Goal: Task Accomplishment & Management: Use online tool/utility

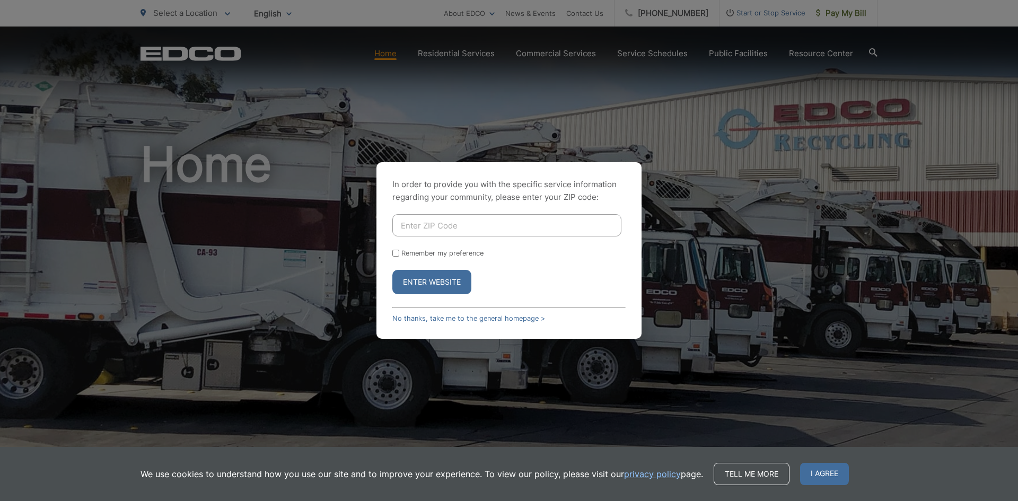
click at [509, 223] on input "Enter ZIP Code" at bounding box center [506, 225] width 229 height 22
type input "92083"
click at [415, 286] on button "Enter Website" at bounding box center [431, 282] width 79 height 24
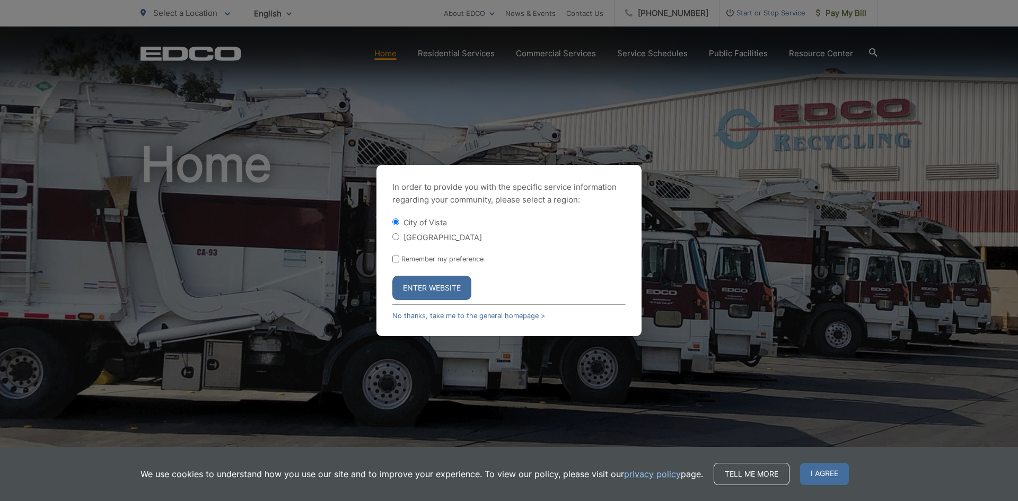
click at [414, 284] on button "Enter Website" at bounding box center [431, 288] width 79 height 24
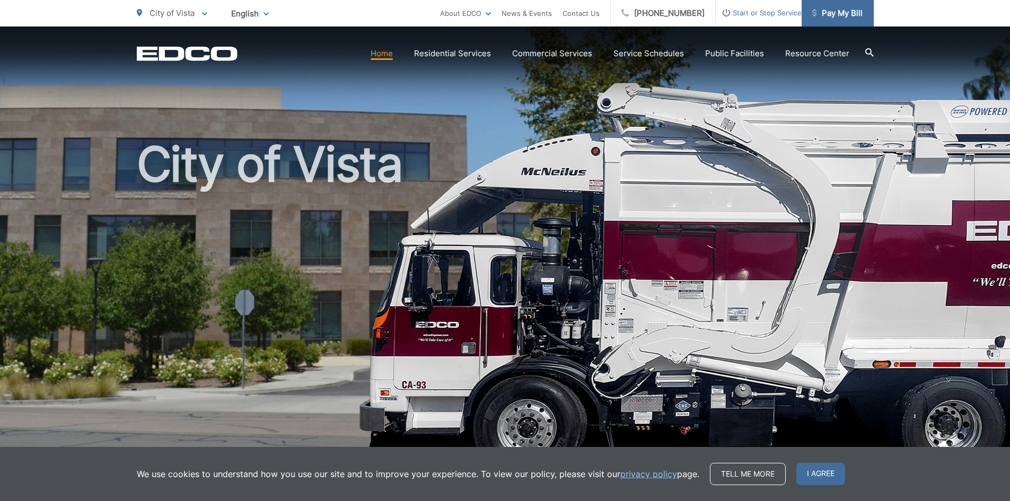
click at [842, 11] on span "Pay My Bill" at bounding box center [837, 13] width 50 height 13
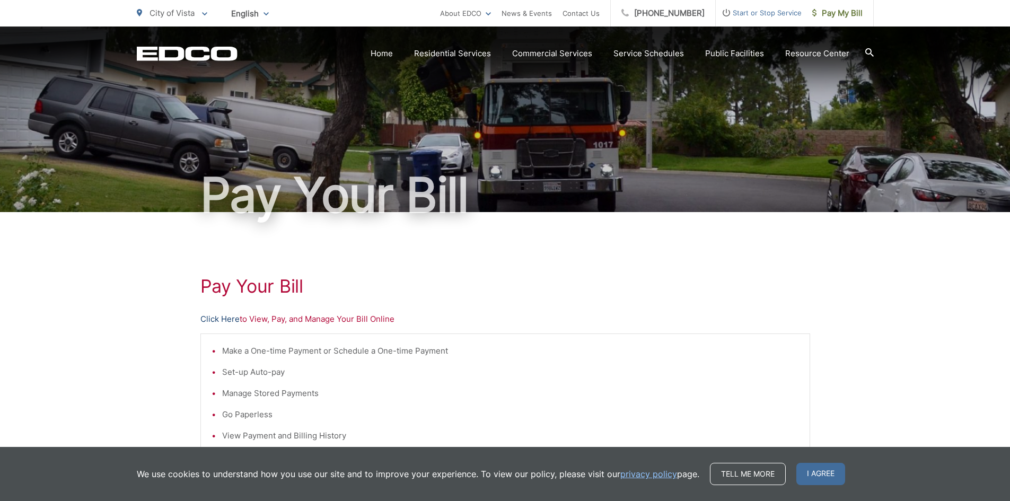
click at [225, 318] on link "Click Here" at bounding box center [219, 319] width 39 height 13
